Goal: Submit feedback/report problem: Submit feedback/report problem

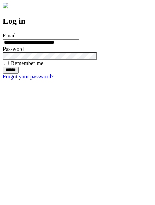
type input "**********"
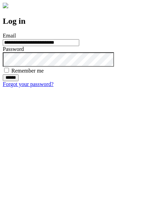
click at [19, 81] on input "******" at bounding box center [11, 77] width 16 height 7
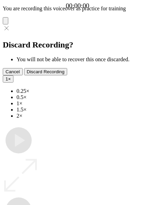
type input "**********"
